Goal: Transaction & Acquisition: Purchase product/service

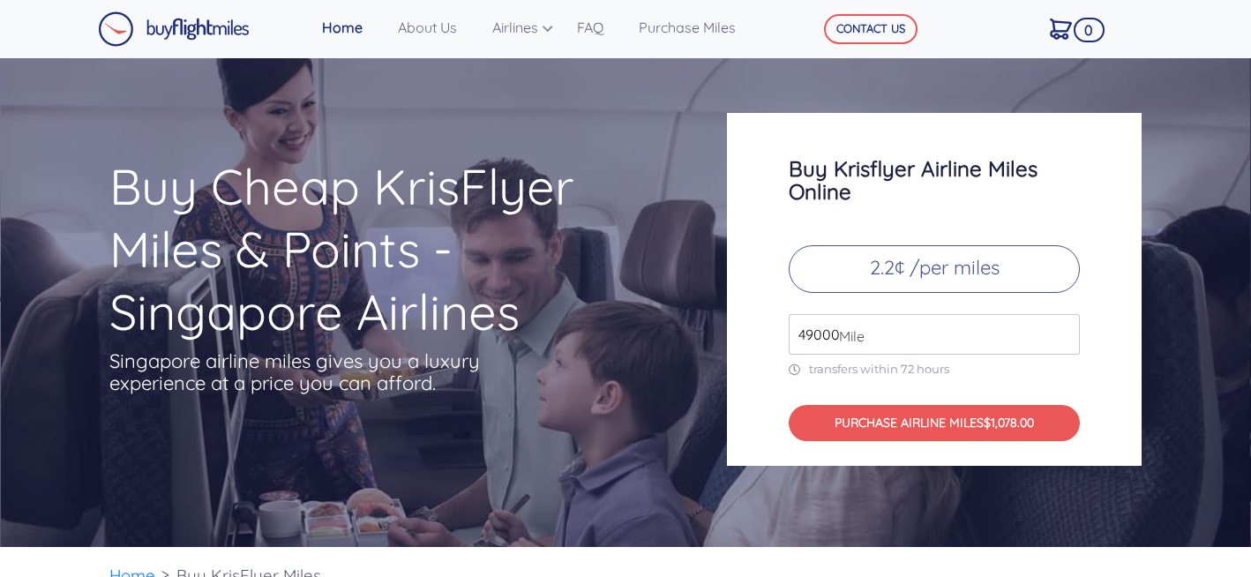
scroll to position [7, 0]
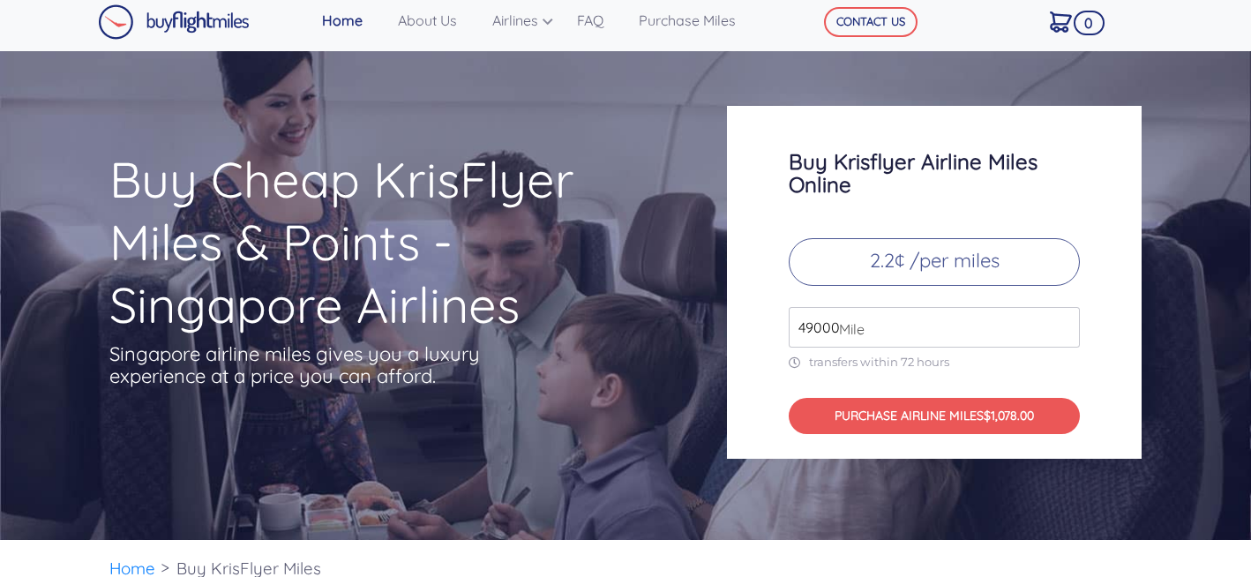
click at [964, 321] on input "49000" at bounding box center [934, 327] width 291 height 41
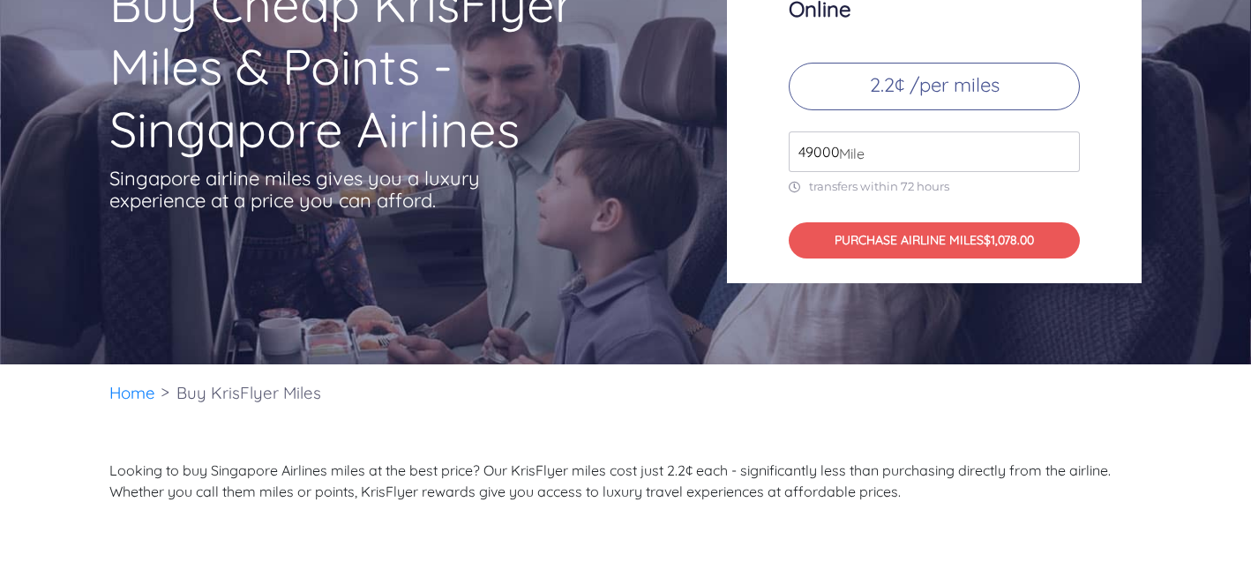
scroll to position [0, 0]
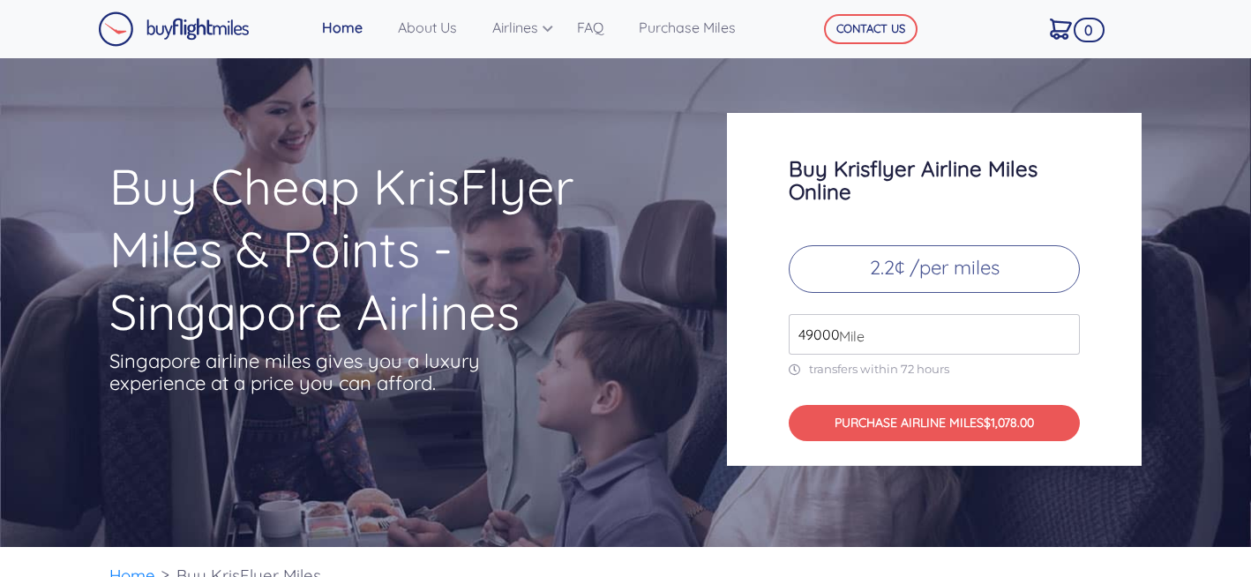
drag, startPoint x: 835, startPoint y: 323, endPoint x: 815, endPoint y: 321, distance: 20.4
click at [815, 321] on input "49000" at bounding box center [934, 334] width 291 height 41
type input "28000"
click at [814, 337] on input "49000" at bounding box center [934, 334] width 291 height 41
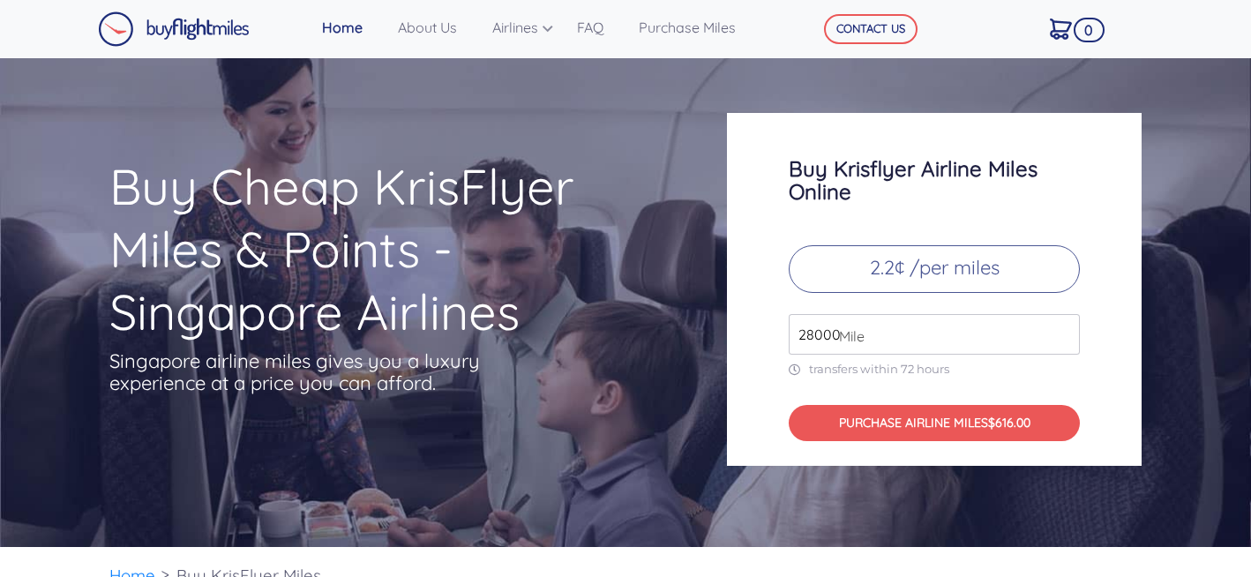
type input "28000"
click at [1087, 378] on div "Buy Krisflyer Airline Miles Online 2.2¢ /per miles 28000 Mile transfers within …" at bounding box center [934, 289] width 415 height 353
